Goal: Transaction & Acquisition: Purchase product/service

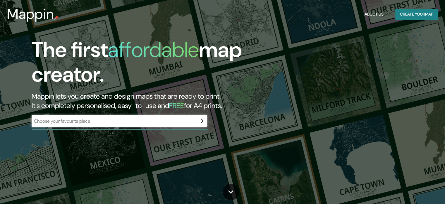
click at [204, 119] on icon "button" at bounding box center [201, 120] width 7 height 7
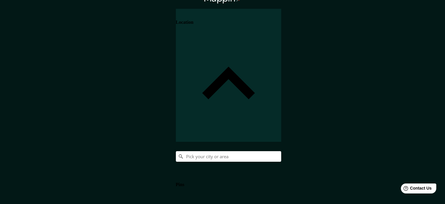
click at [184, 182] on h4 "Pins" at bounding box center [180, 184] width 8 height 5
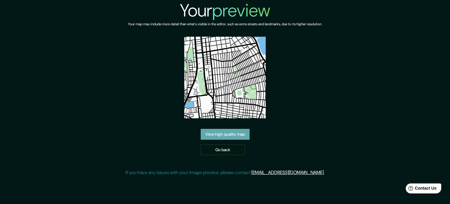
click at [232, 133] on link "View high quality map" at bounding box center [225, 134] width 49 height 11
